Goal: Find specific fact: Find specific fact

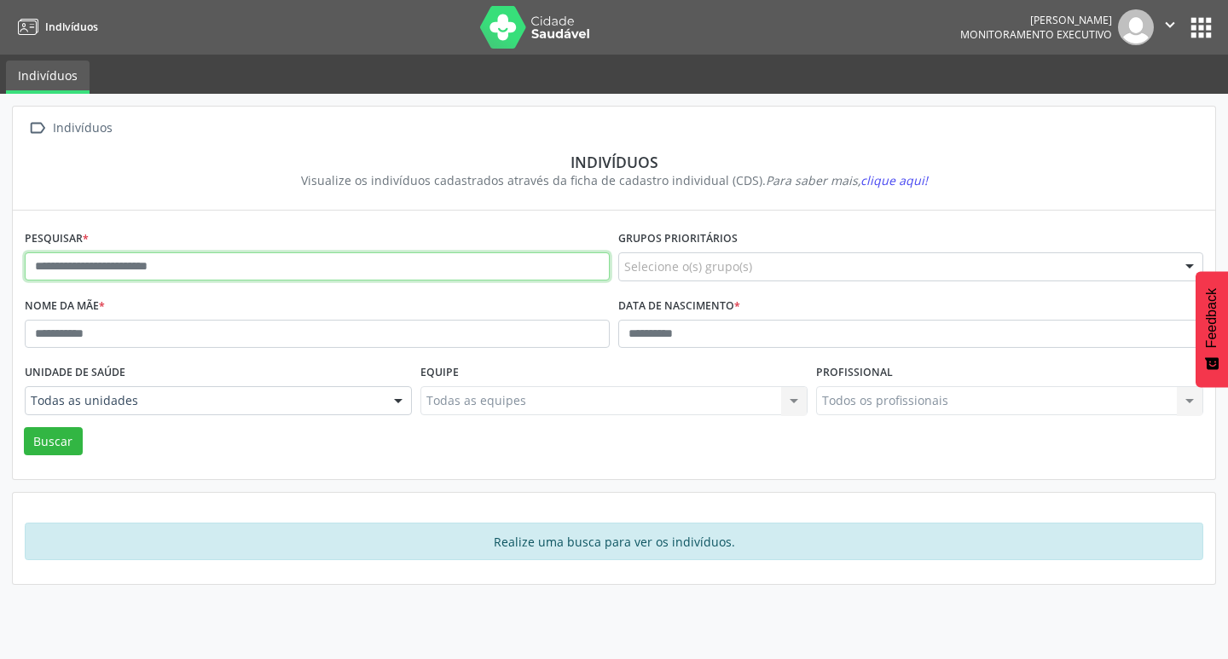
click at [200, 260] on input "text" at bounding box center [317, 266] width 585 height 29
type input "**********"
click at [24, 427] on button "Buscar" at bounding box center [53, 441] width 59 height 29
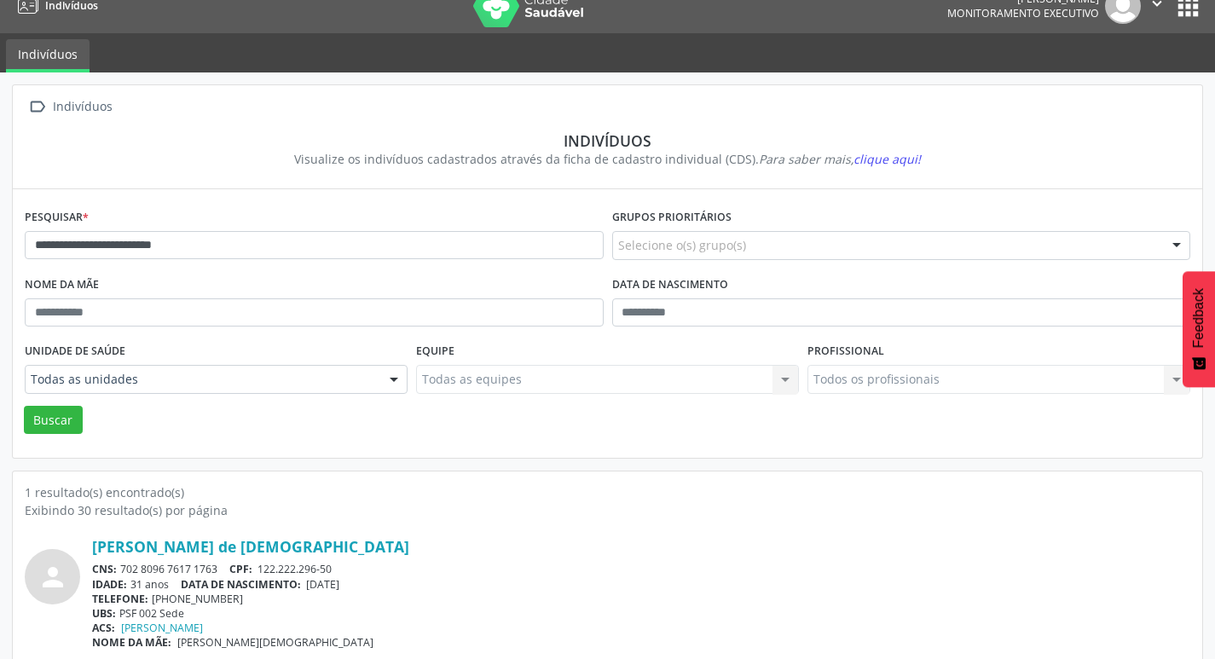
scroll to position [37, 0]
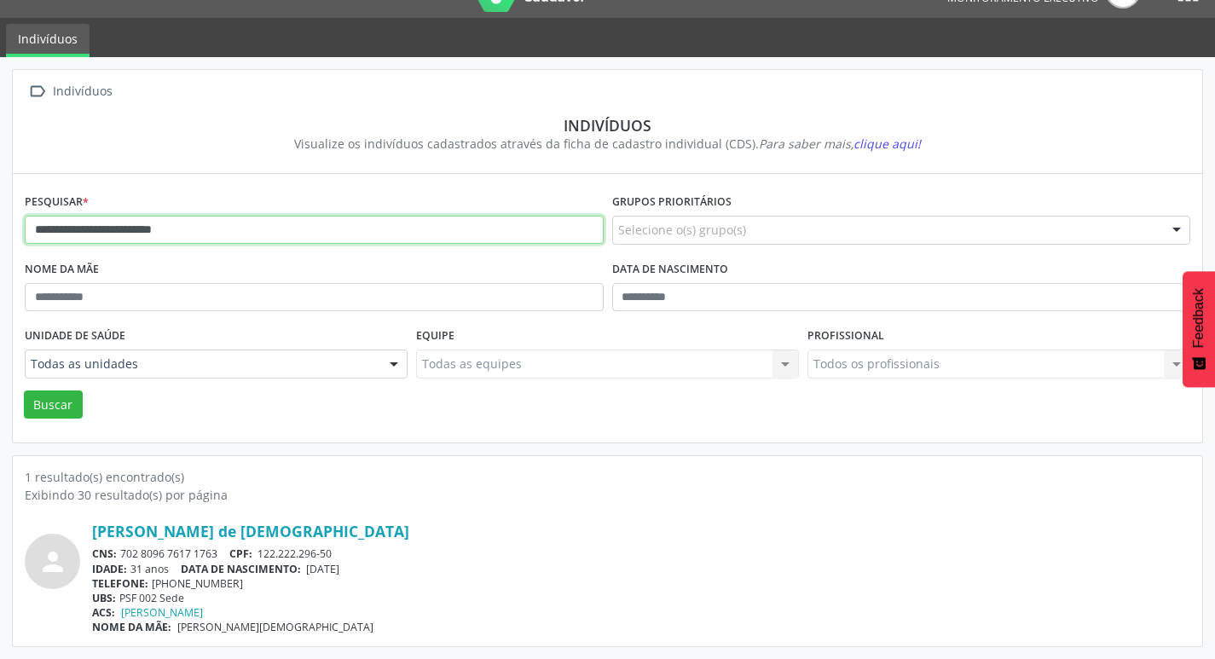
drag, startPoint x: 198, startPoint y: 248, endPoint x: 0, endPoint y: 208, distance: 201.9
click at [0, 209] on div "**********" at bounding box center [607, 358] width 1215 height 602
type input "**********"
click at [24, 391] on button "Buscar" at bounding box center [53, 405] width 59 height 29
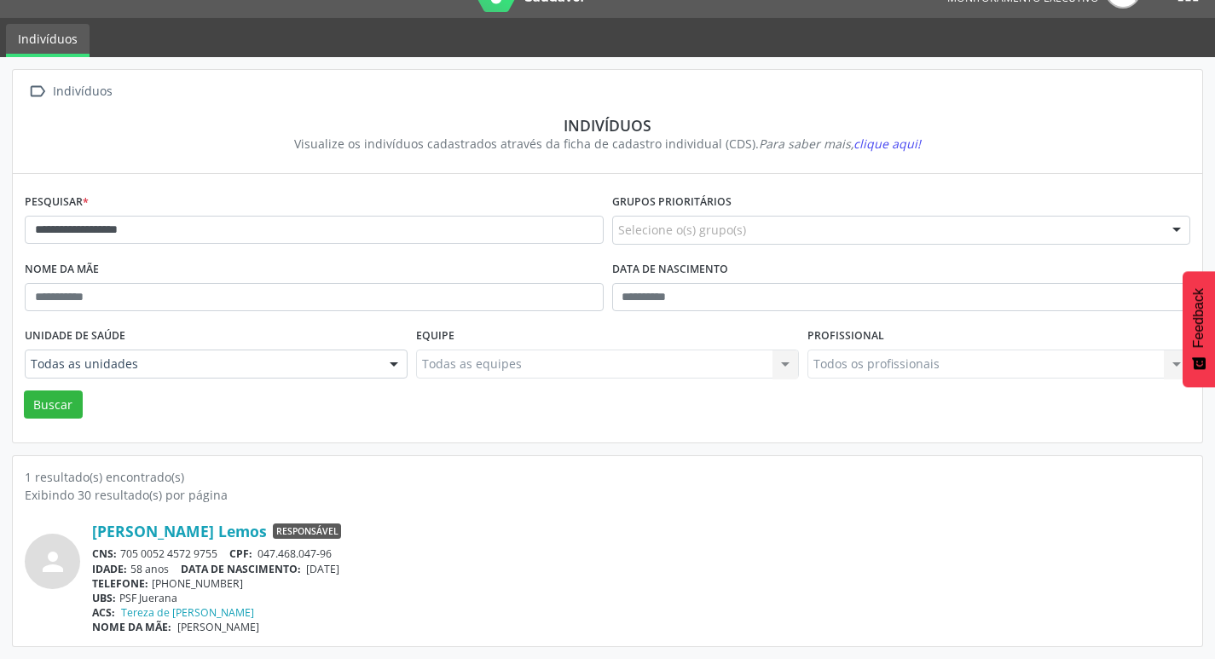
drag, startPoint x: 345, startPoint y: 557, endPoint x: 91, endPoint y: 529, distance: 255.7
click at [91, 529] on div "person Adedi Santana Lemos Responsável CNS: 705 0052 4572 9755 CPF: 047.468.047…" at bounding box center [608, 578] width 1166 height 113
drag, startPoint x: 124, startPoint y: 535, endPoint x: 332, endPoint y: 614, distance: 222.7
click at [332, 614] on div "ACS: Tereza de [PERSON_NAME]" at bounding box center [641, 612] width 1098 height 14
drag, startPoint x: 298, startPoint y: 621, endPoint x: 91, endPoint y: 525, distance: 228.2
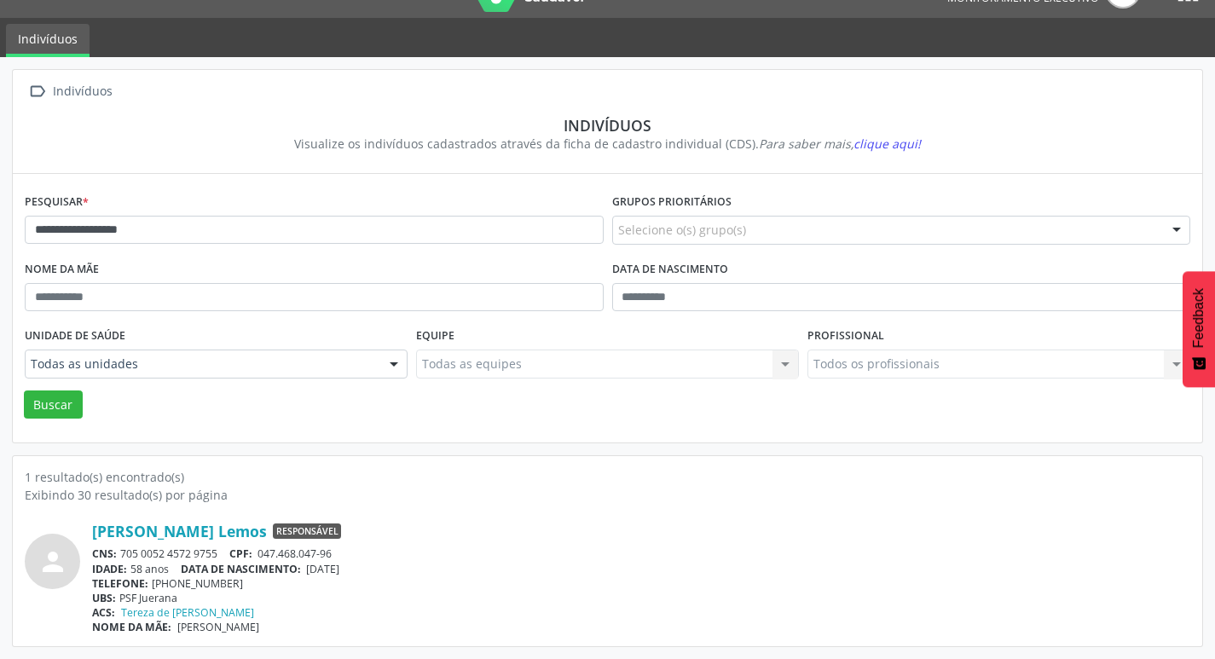
click at [90, 524] on div "person Adedi Santana Lemos Responsável CNS: 705 0052 4572 9755 CPF: 047.468.047…" at bounding box center [608, 578] width 1166 height 113
copy div "[PERSON_NAME] Lemos Responsável CNS: 705 0052 4572 9755 CPF: 047.468.047-96 IDA…"
click at [420, 551] on div "CNS: 705 0052 4572 9755 CPF: 047.468.047-96" at bounding box center [641, 554] width 1098 height 14
drag, startPoint x: 154, startPoint y: 226, endPoint x: 51, endPoint y: 137, distance: 136.1
click at [0, 196] on div "**********" at bounding box center [607, 358] width 1215 height 602
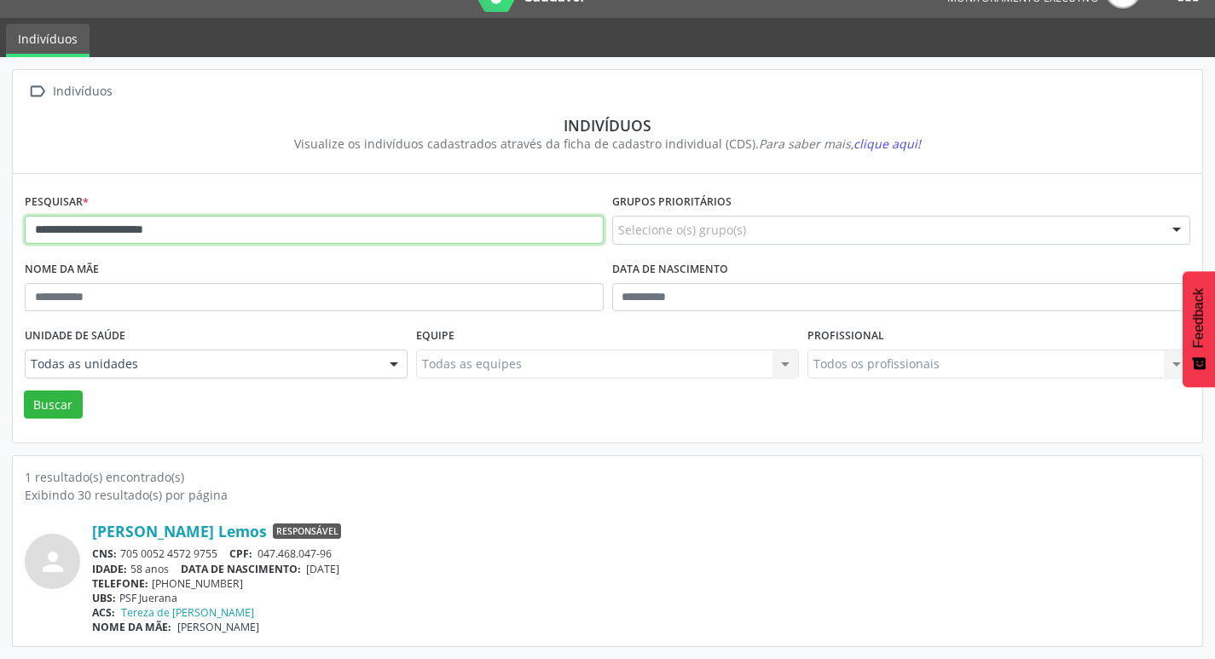
click at [24, 391] on button "Buscar" at bounding box center [53, 405] width 59 height 29
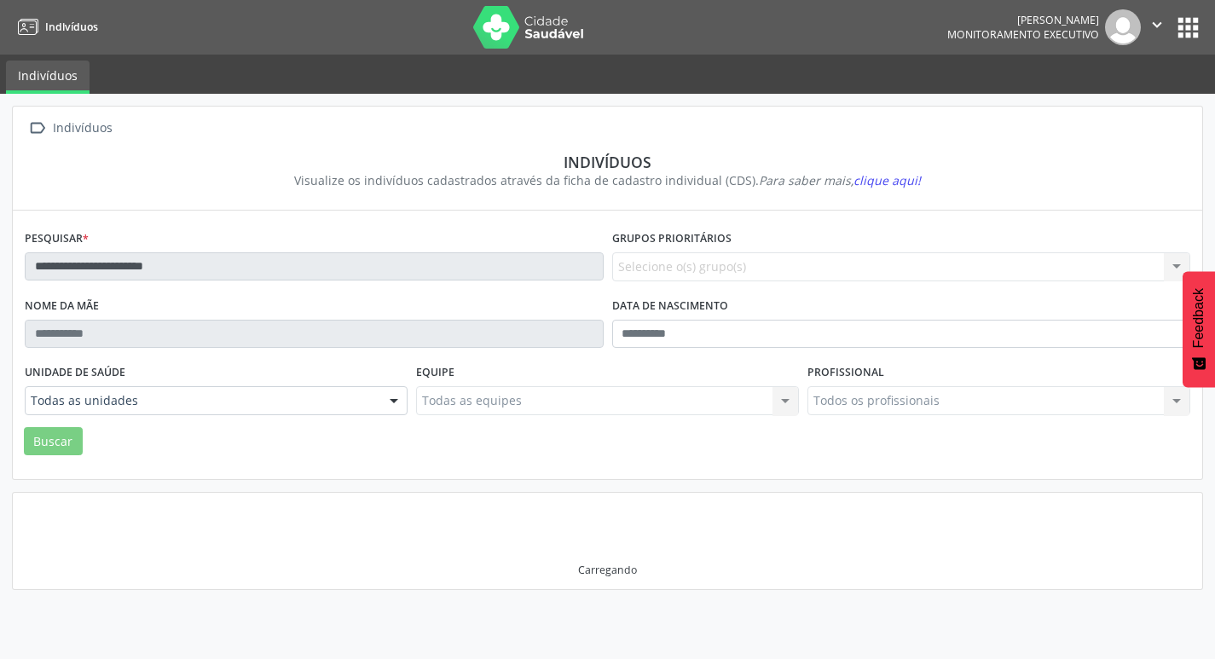
scroll to position [0, 0]
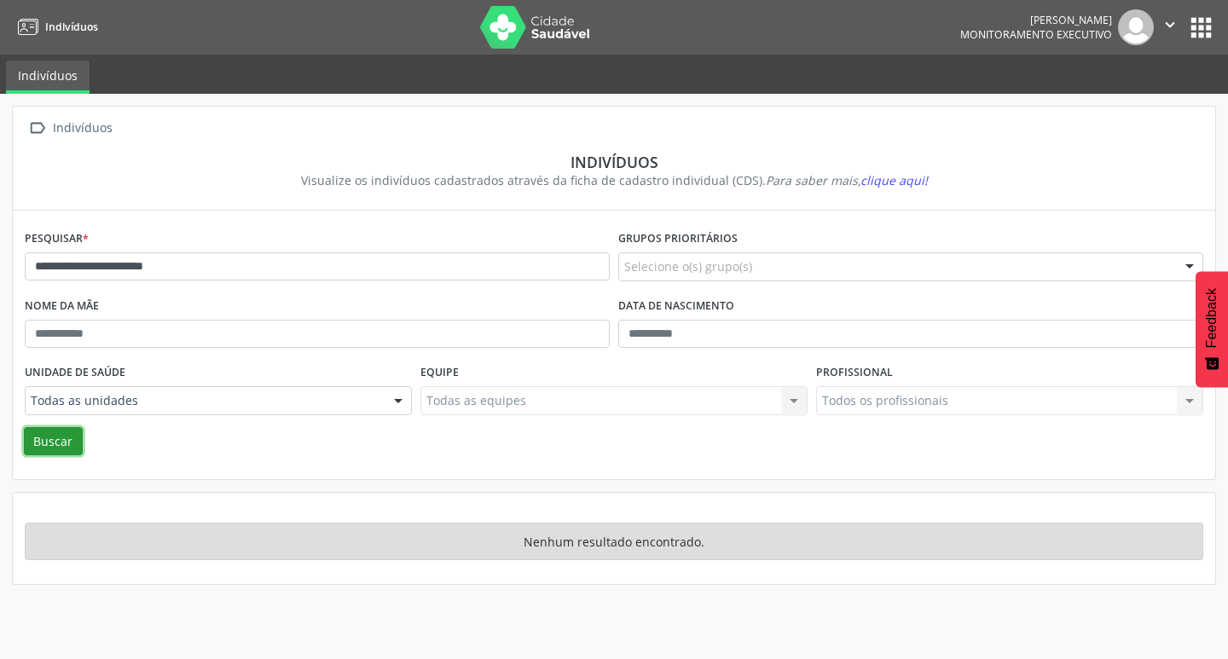
click at [70, 440] on button "Buscar" at bounding box center [53, 441] width 59 height 29
click at [245, 268] on input "**********" at bounding box center [317, 266] width 585 height 29
type input "**********"
click at [24, 427] on button "Buscar" at bounding box center [53, 441] width 59 height 29
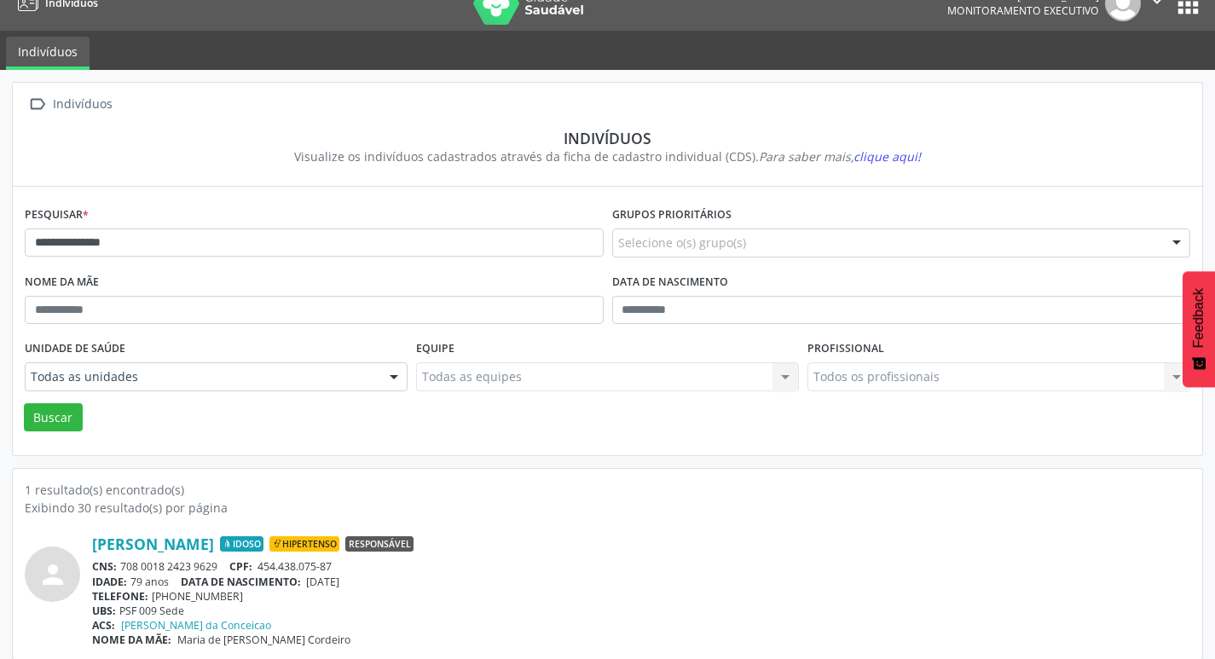
scroll to position [37, 0]
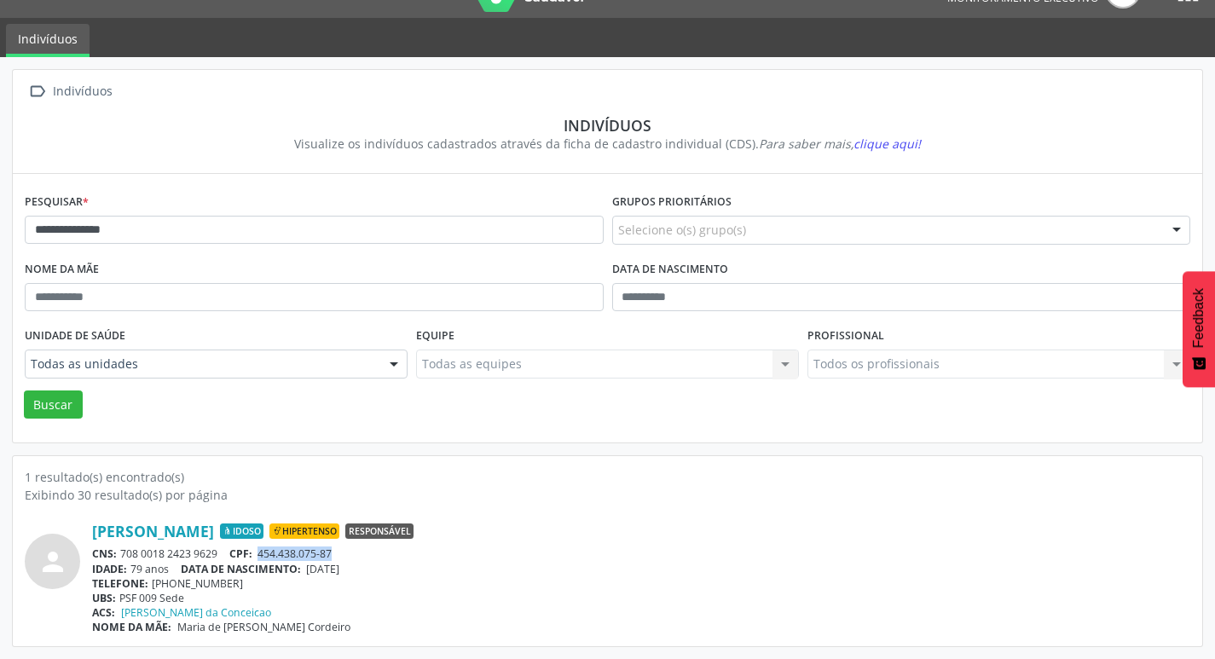
drag, startPoint x: 264, startPoint y: 557, endPoint x: 345, endPoint y: 558, distance: 81.0
click at [348, 558] on div "CNS: 708 0018 2423 9629 CPF: 454.438.075-87" at bounding box center [641, 554] width 1098 height 14
drag, startPoint x: 320, startPoint y: 562, endPoint x: 279, endPoint y: 556, distance: 41.4
click at [279, 553] on span "454.438.075-87" at bounding box center [295, 554] width 74 height 14
drag, startPoint x: 265, startPoint y: 553, endPoint x: 351, endPoint y: 556, distance: 85.3
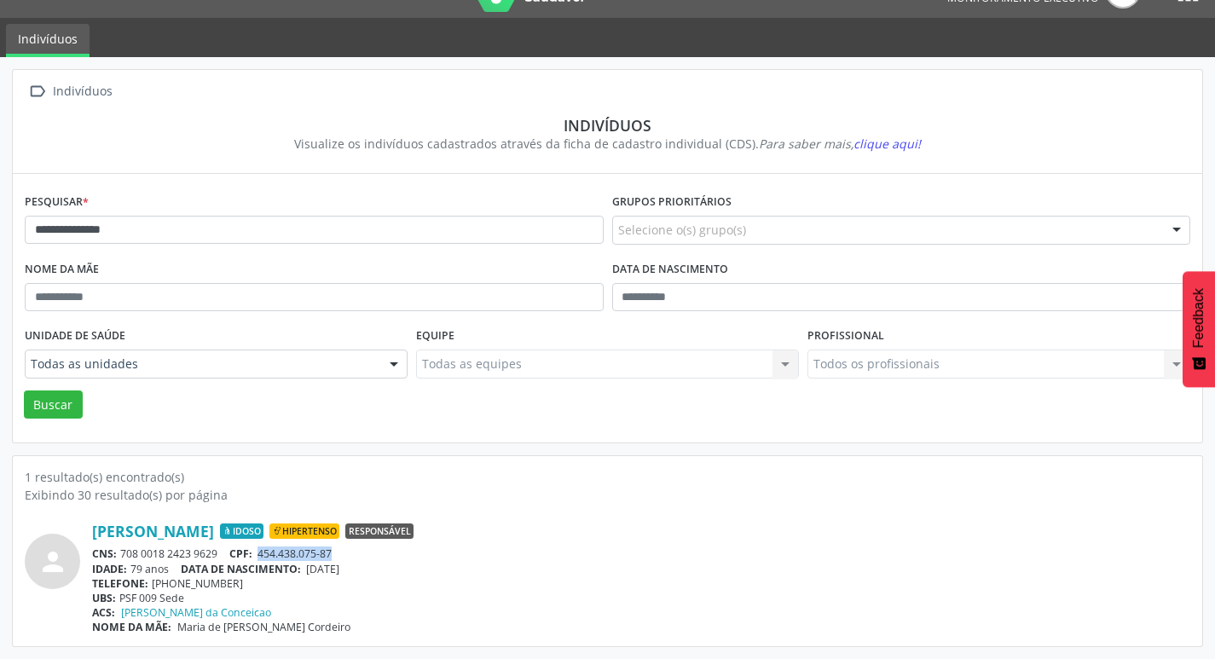
click at [351, 556] on div "CNS: 708 0018 2423 9629 CPF: 454.438.075-87" at bounding box center [641, 554] width 1098 height 14
copy span "454.438.075-87"
